Goal: Task Accomplishment & Management: Manage account settings

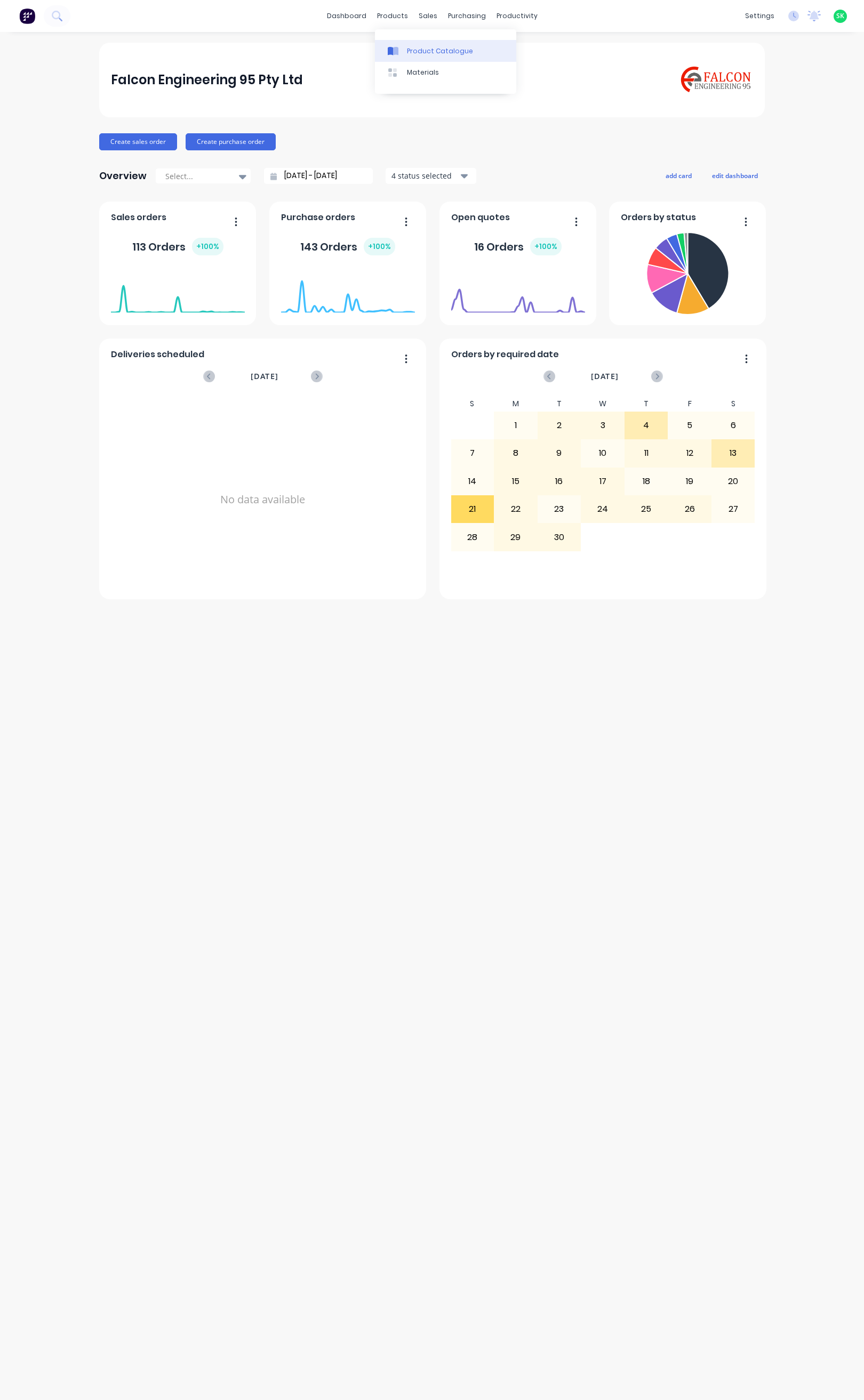
click at [403, 47] on div at bounding box center [396, 51] width 16 height 10
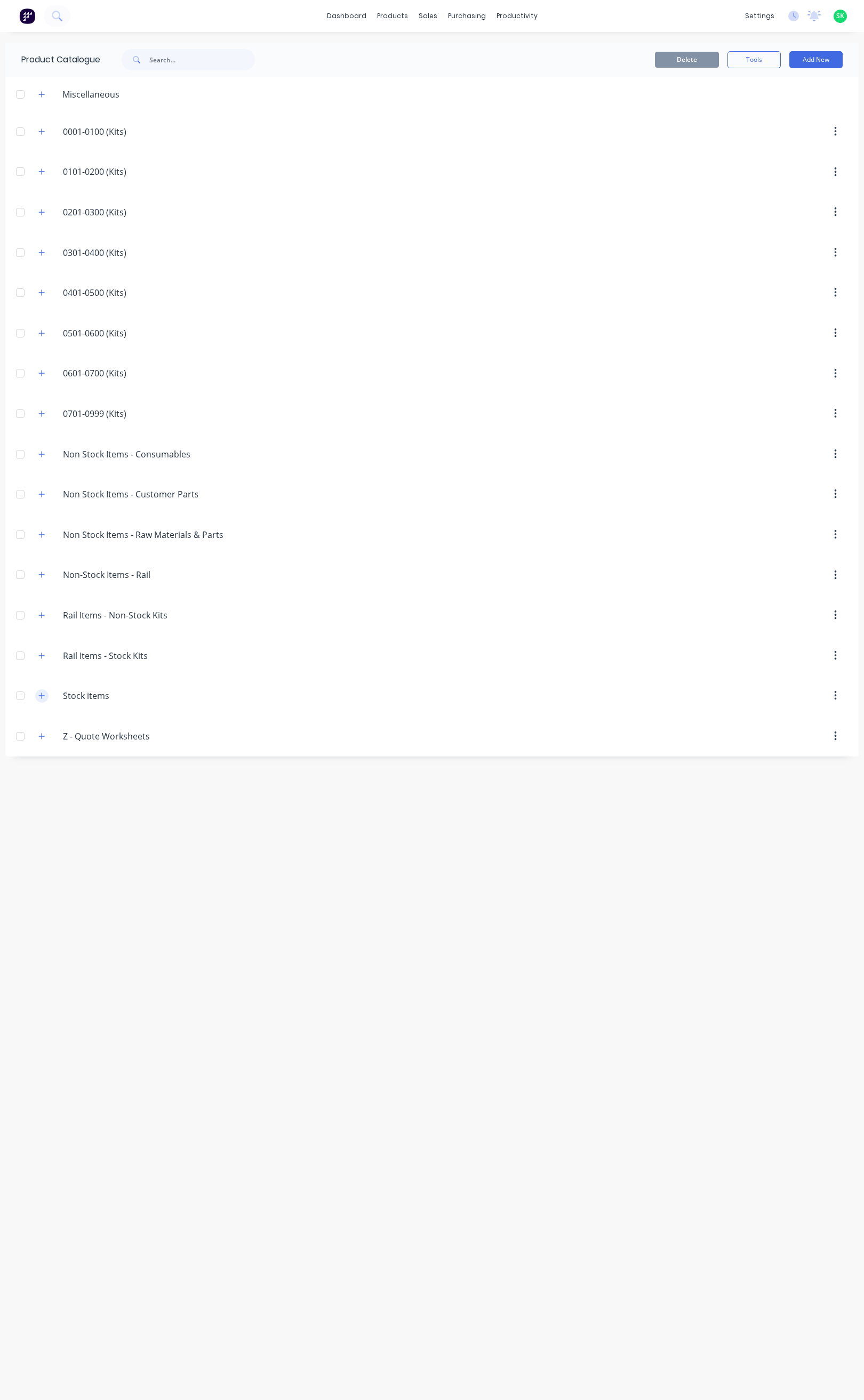
click at [42, 699] on icon "button" at bounding box center [42, 695] width 6 height 6
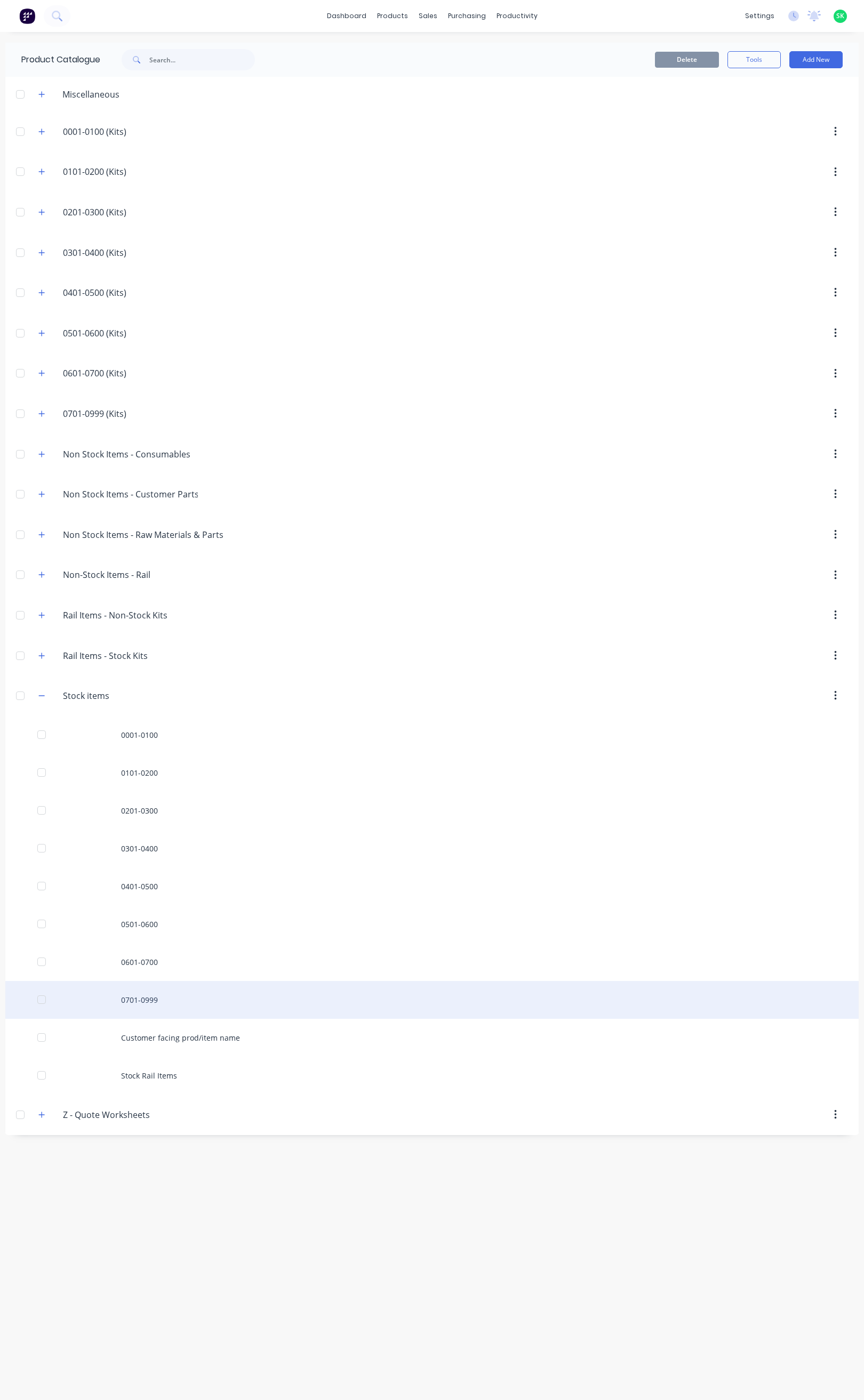
click at [127, 1008] on div "0701-0999" at bounding box center [432, 1000] width 853 height 37
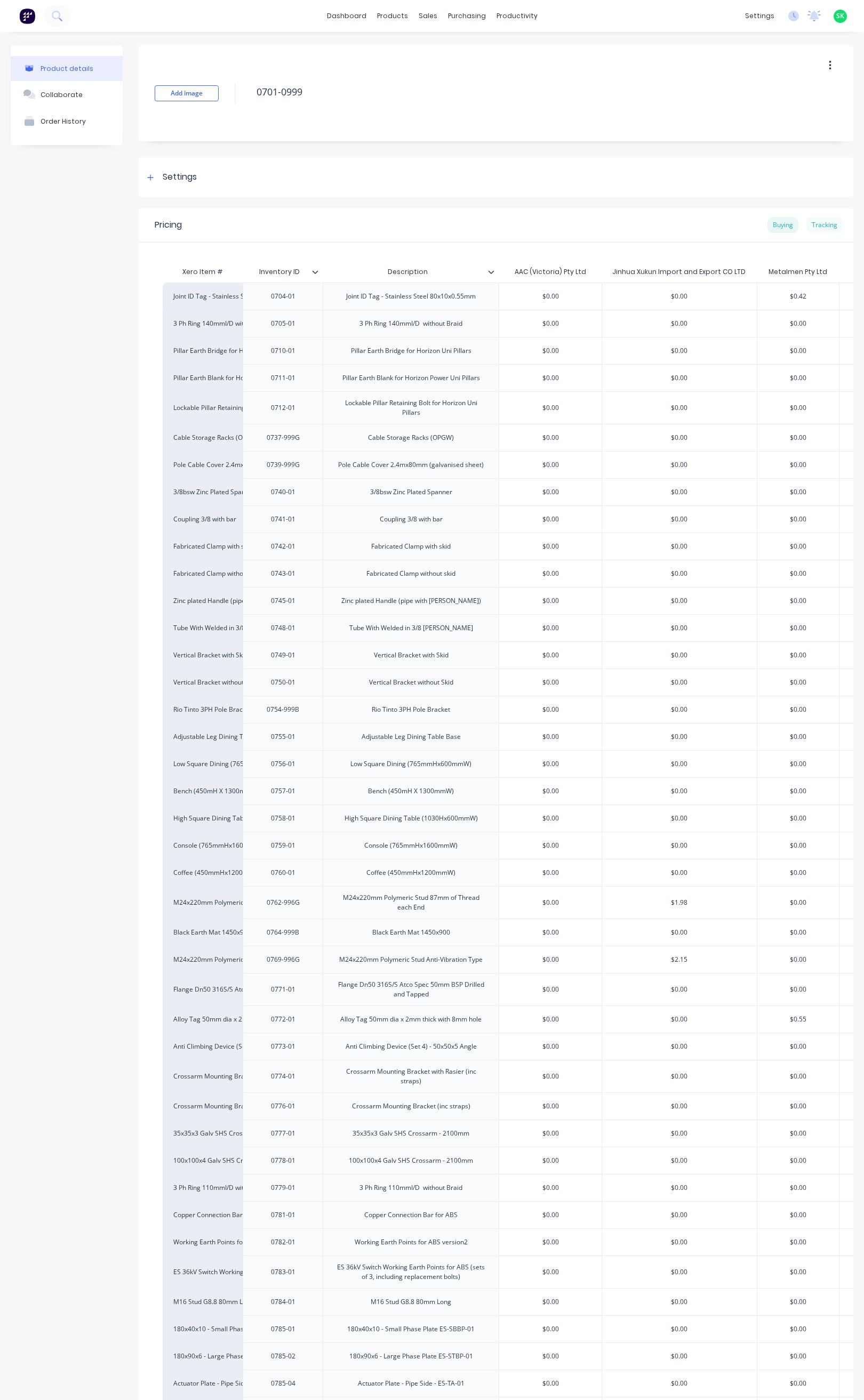
click at [815, 223] on div "Tracking" at bounding box center [825, 225] width 37 height 16
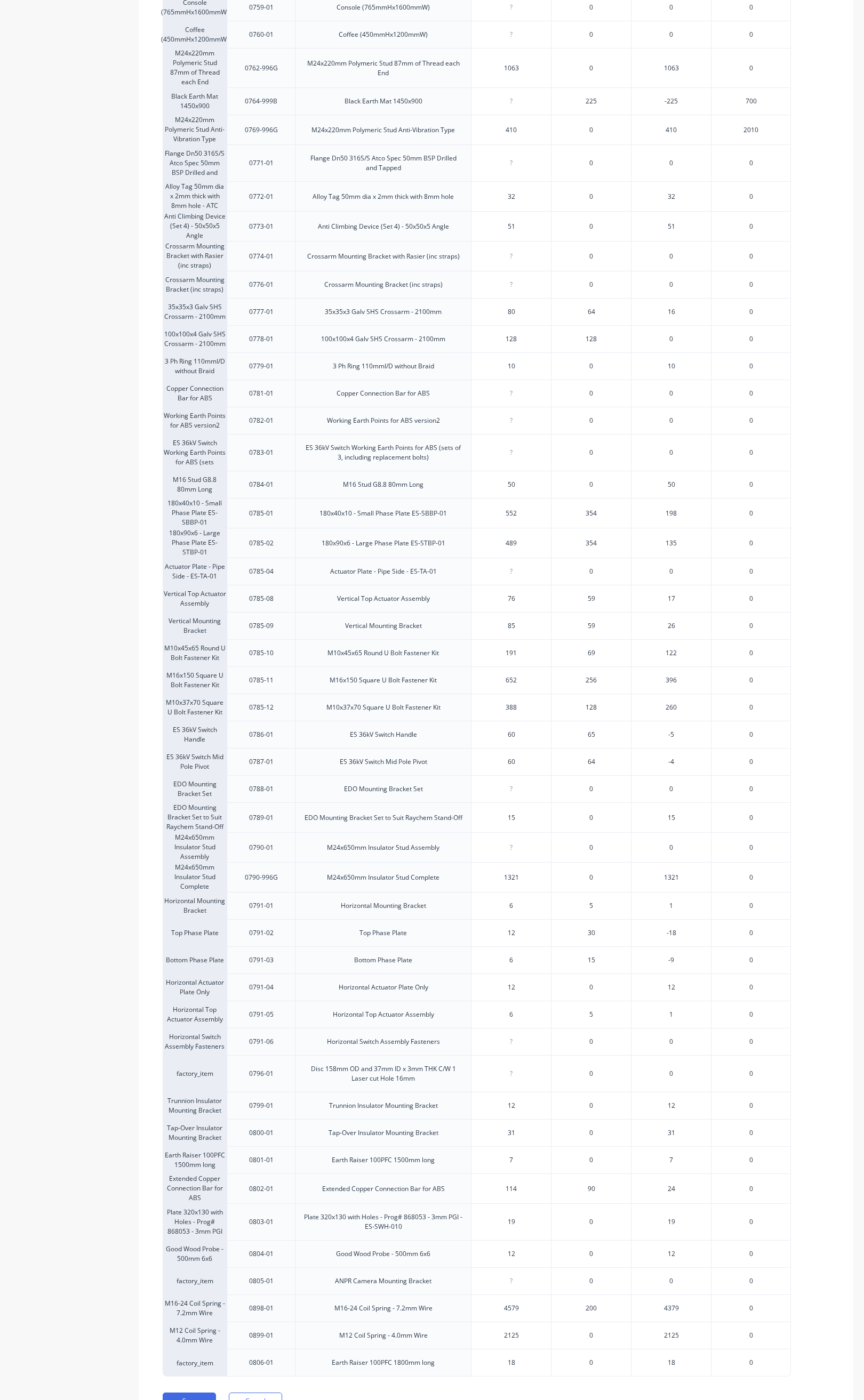
scroll to position [937, 0]
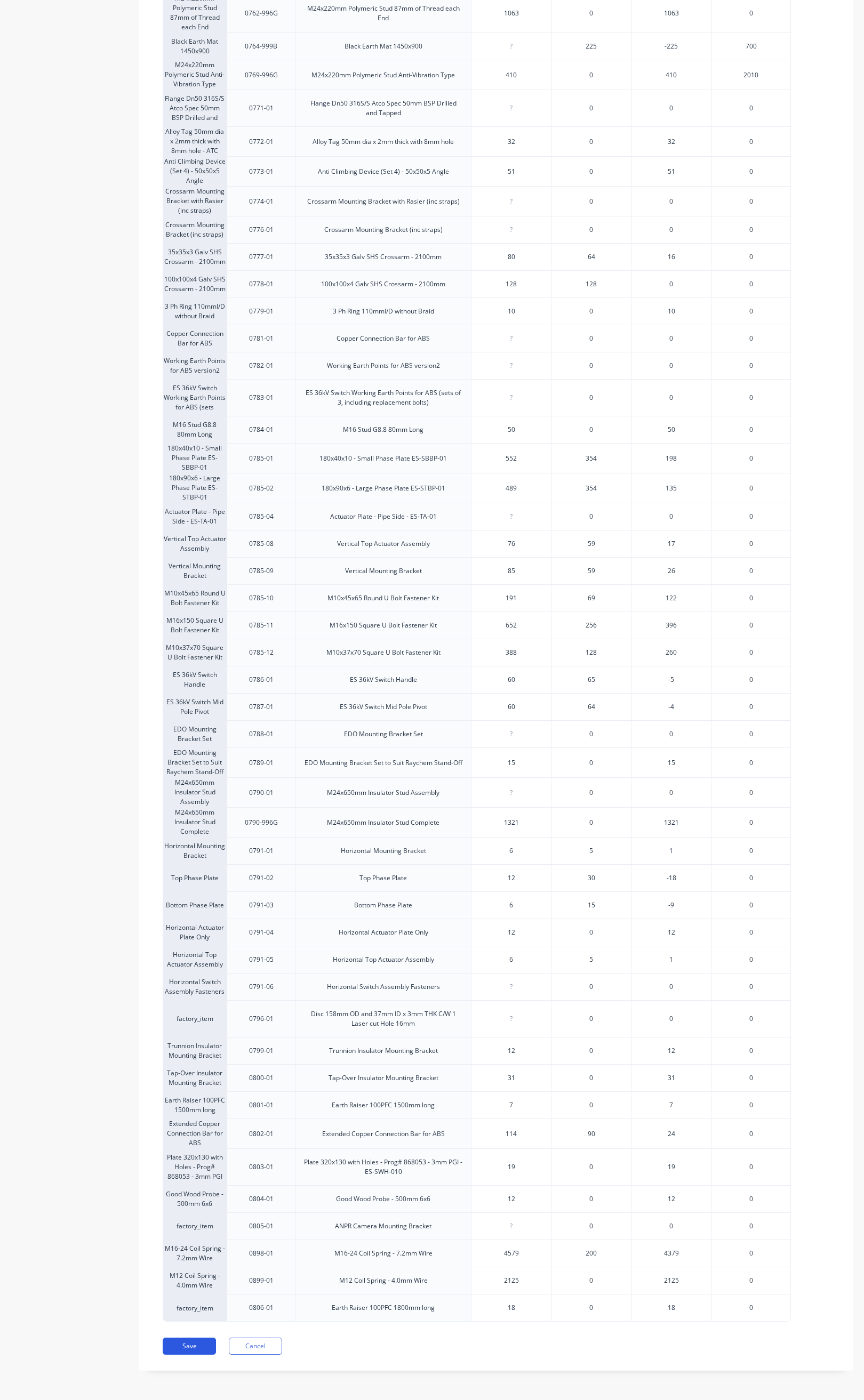
click at [197, 1347] on button "Save" at bounding box center [190, 1346] width 53 height 17
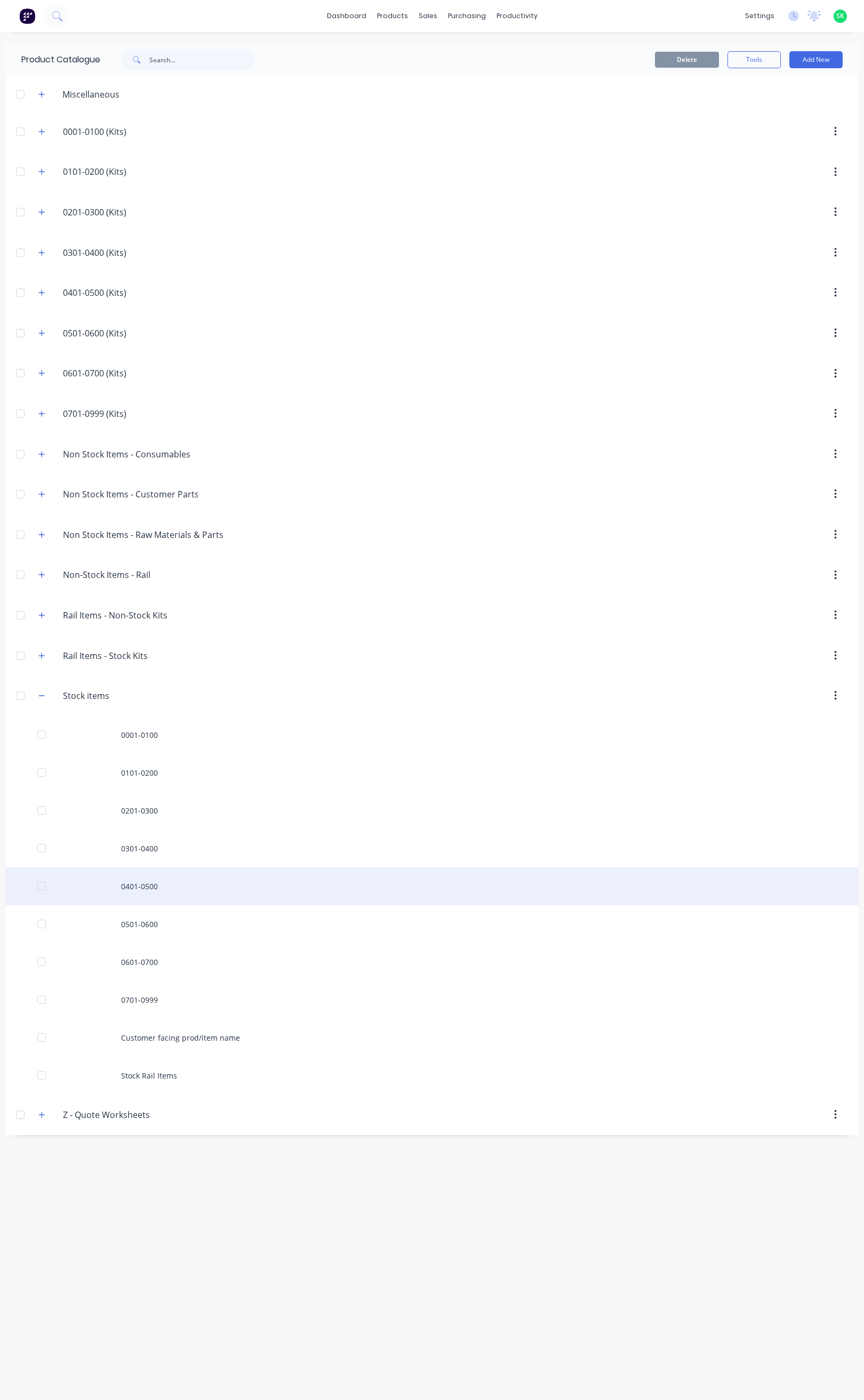
click at [162, 892] on div "0401-0500" at bounding box center [432, 887] width 853 height 37
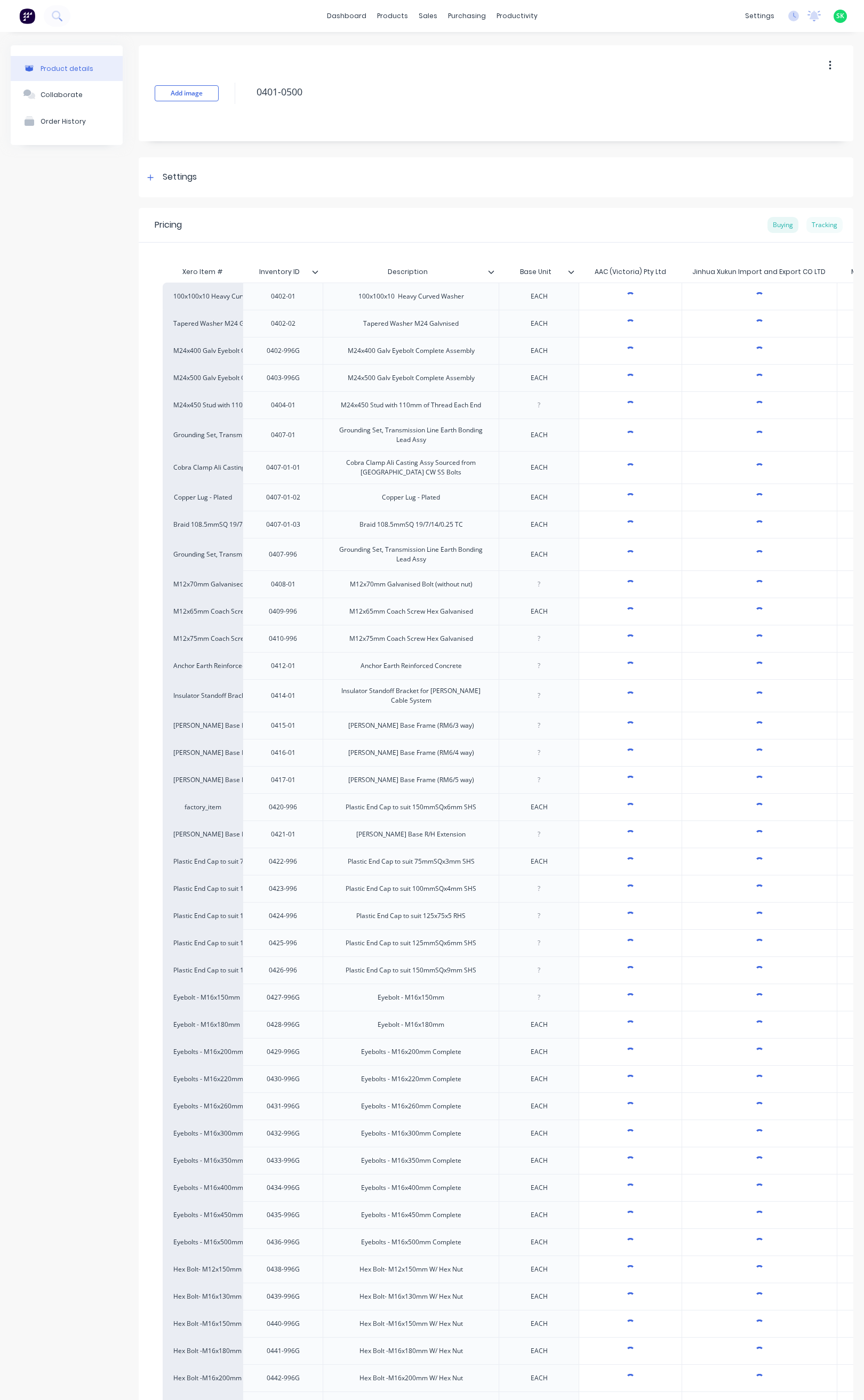
click at [814, 224] on div "Tracking" at bounding box center [825, 225] width 37 height 16
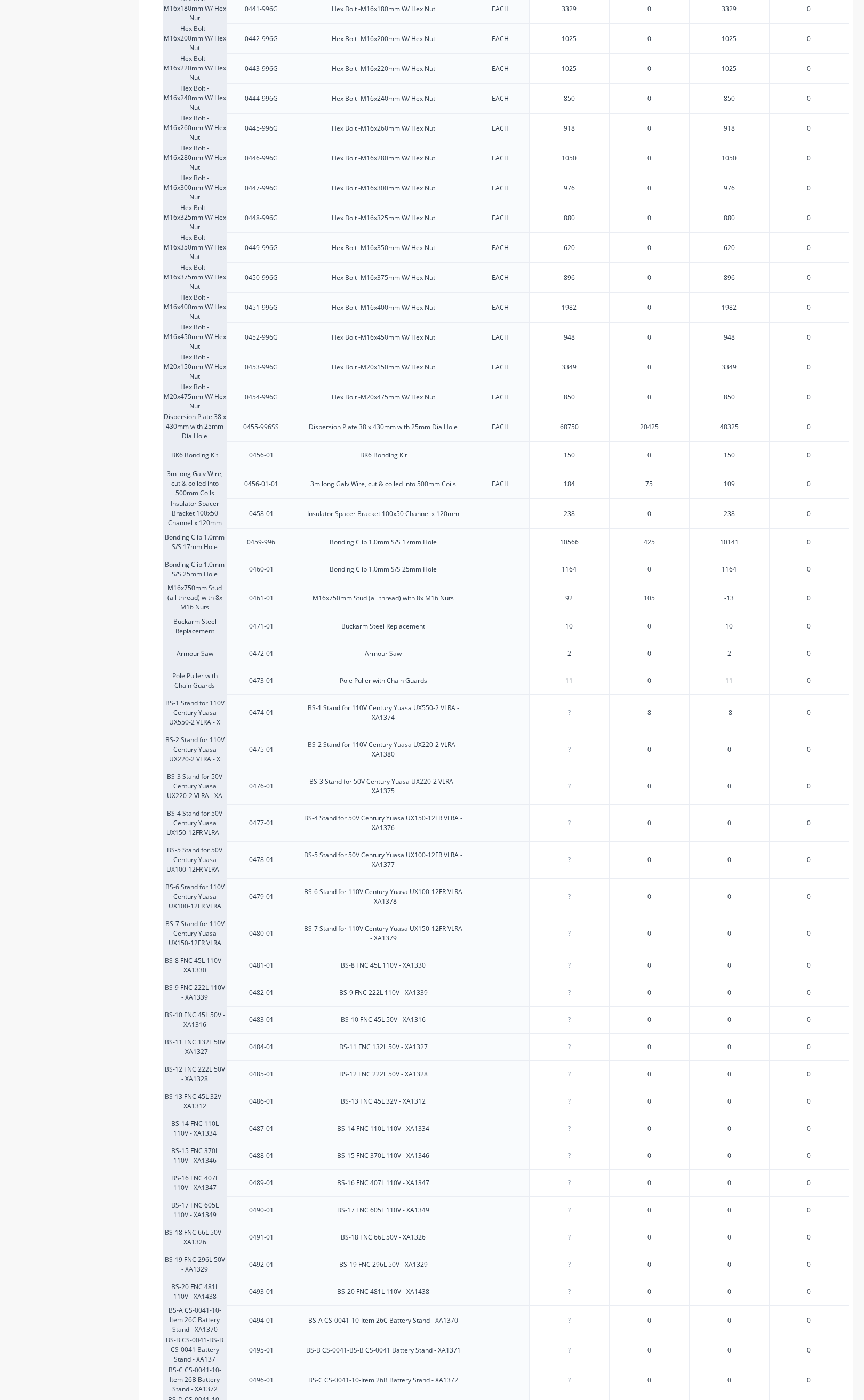
scroll to position [1674, 0]
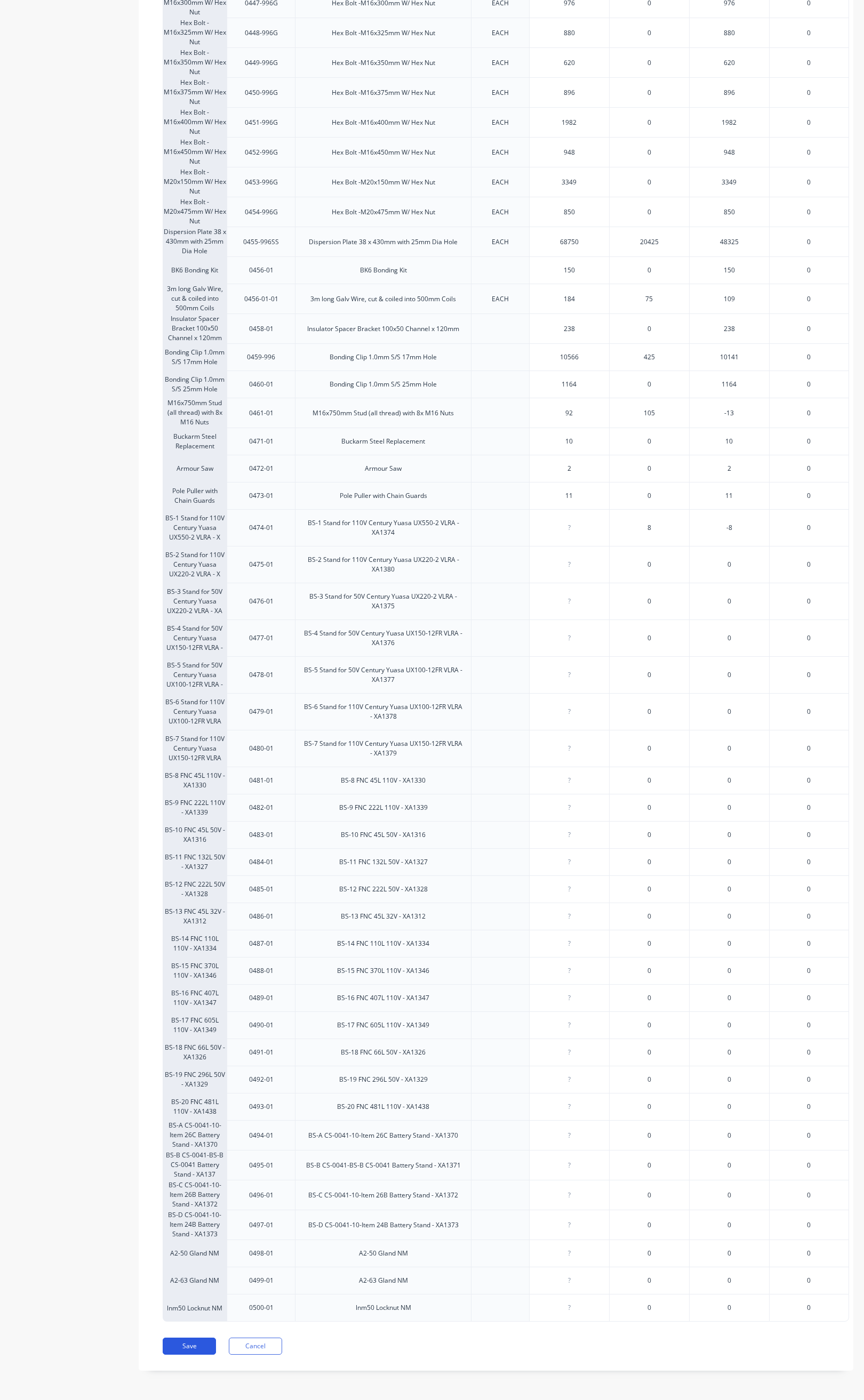
click at [184, 1347] on button "Save" at bounding box center [190, 1346] width 53 height 17
type textarea "x"
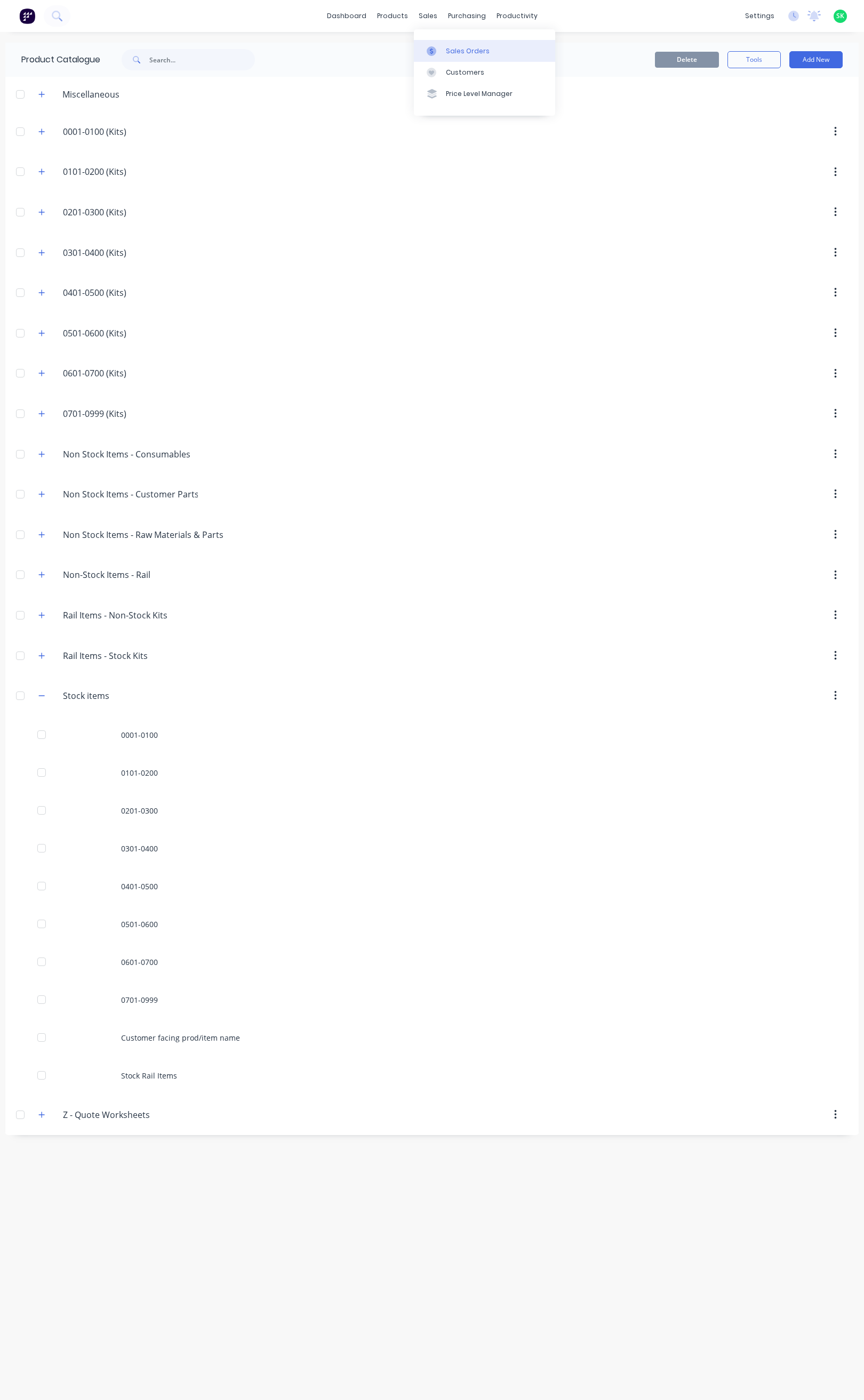
click at [463, 48] on div "Sales Orders" at bounding box center [467, 51] width 44 height 10
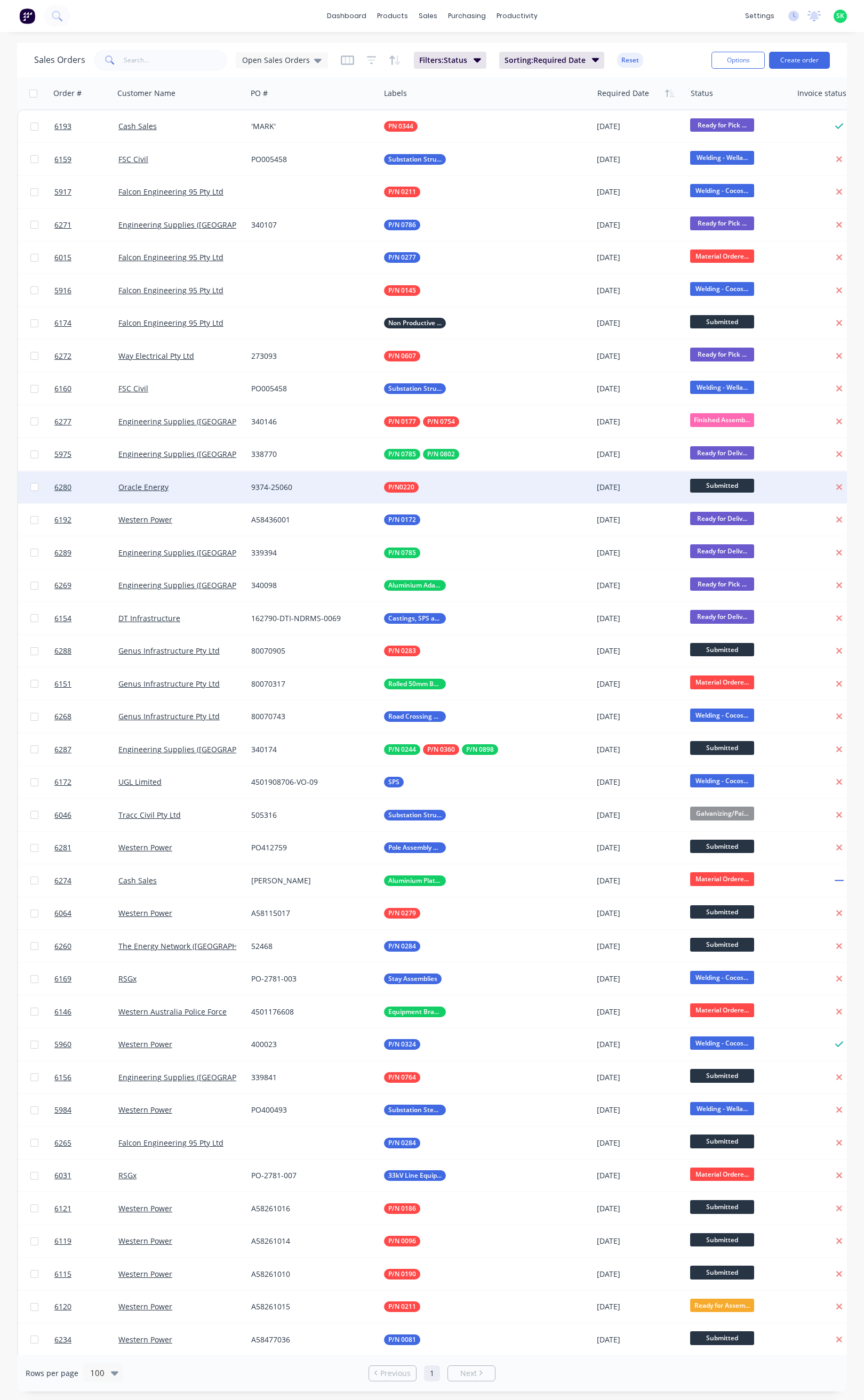
click at [325, 480] on div "9374-25060" at bounding box center [313, 487] width 133 height 32
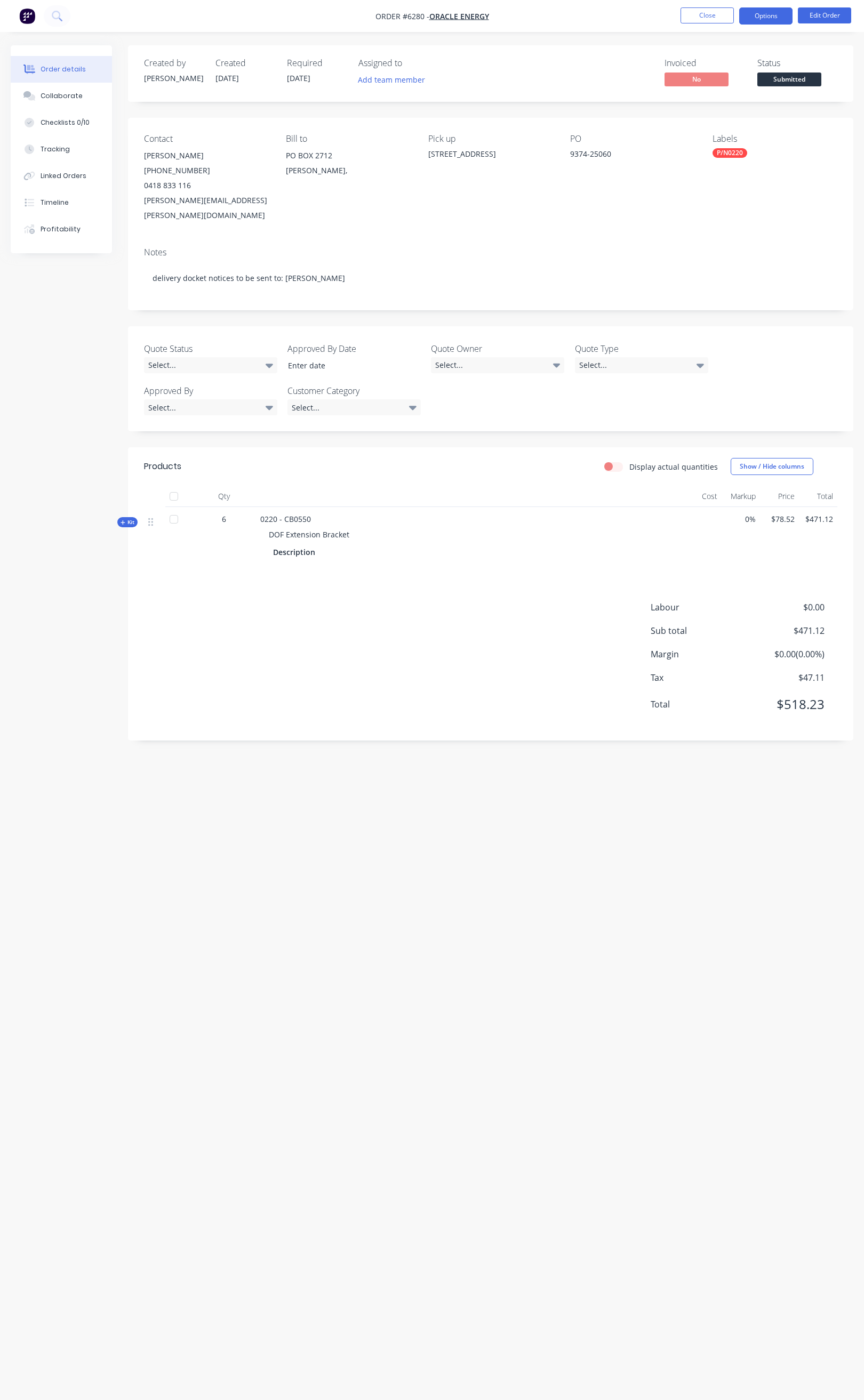
click at [769, 12] on button "Options" at bounding box center [766, 15] width 53 height 17
click at [738, 151] on div "Delivery Docket" at bounding box center [734, 150] width 98 height 15
click at [728, 106] on div "Without pricing" at bounding box center [734, 107] width 98 height 15
click at [697, 20] on button "Close" at bounding box center [708, 15] width 53 height 16
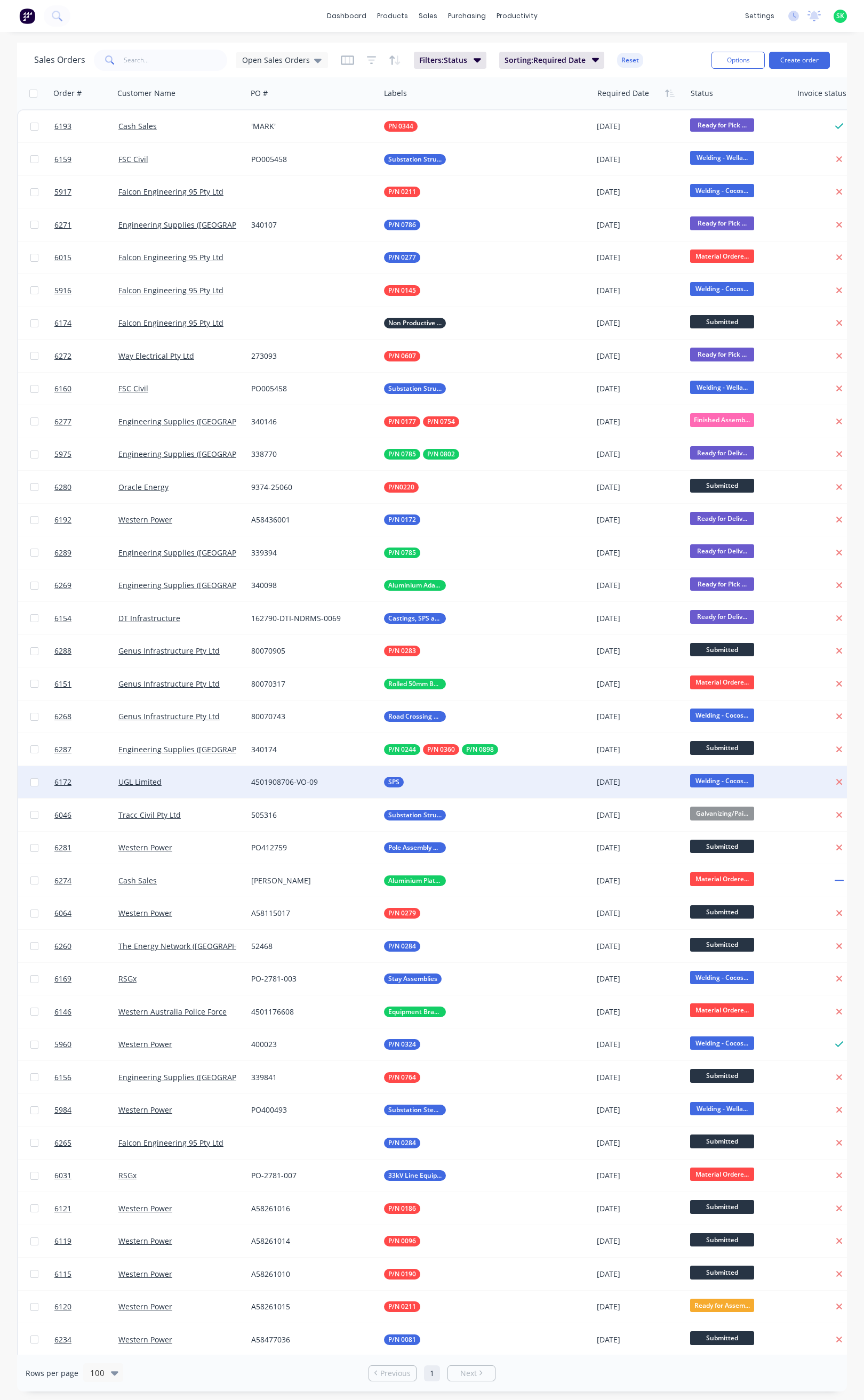
click at [341, 785] on div "4501908706-VO-09" at bounding box center [310, 782] width 119 height 11
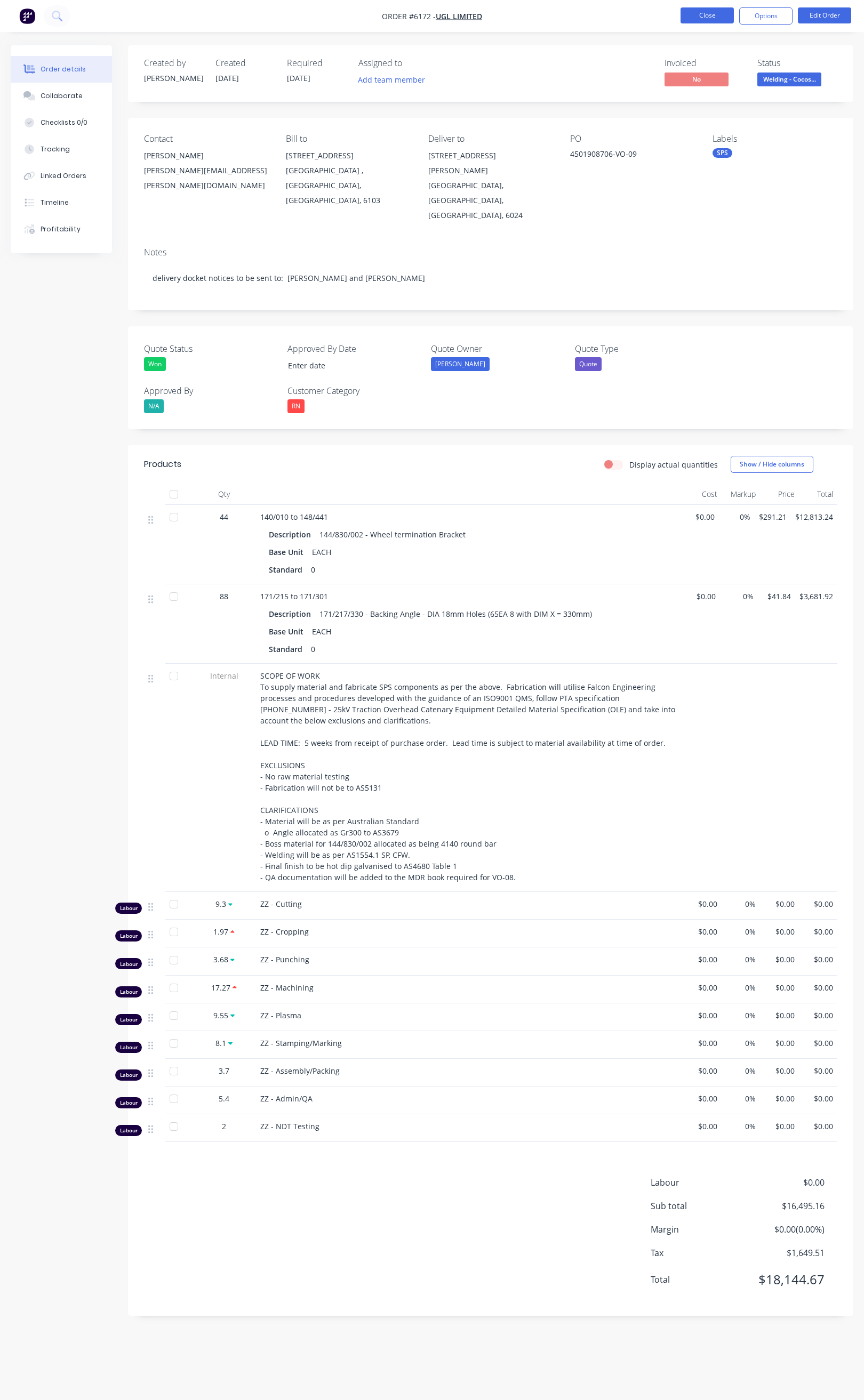
click at [712, 18] on button "Close" at bounding box center [708, 15] width 53 height 16
